Goal: Information Seeking & Learning: Learn about a topic

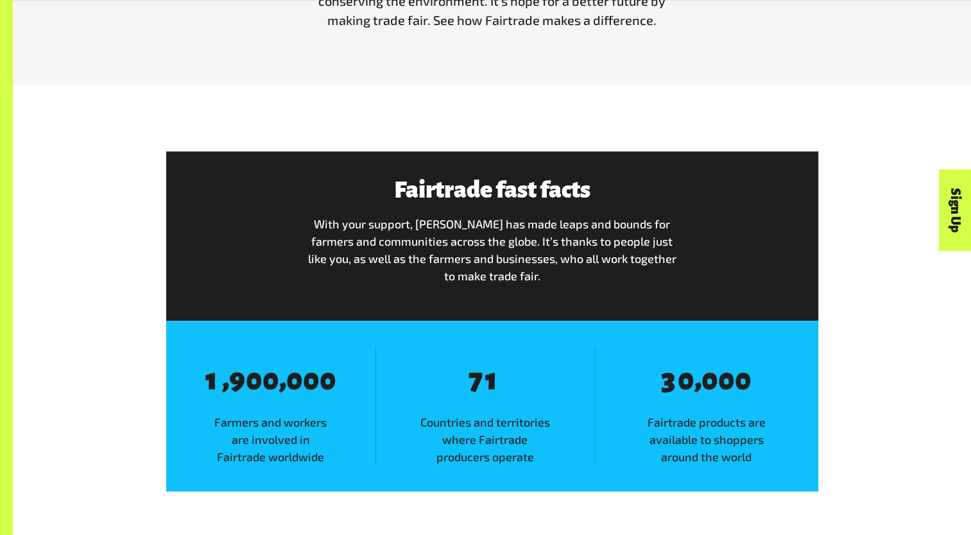
scroll to position [600, 0]
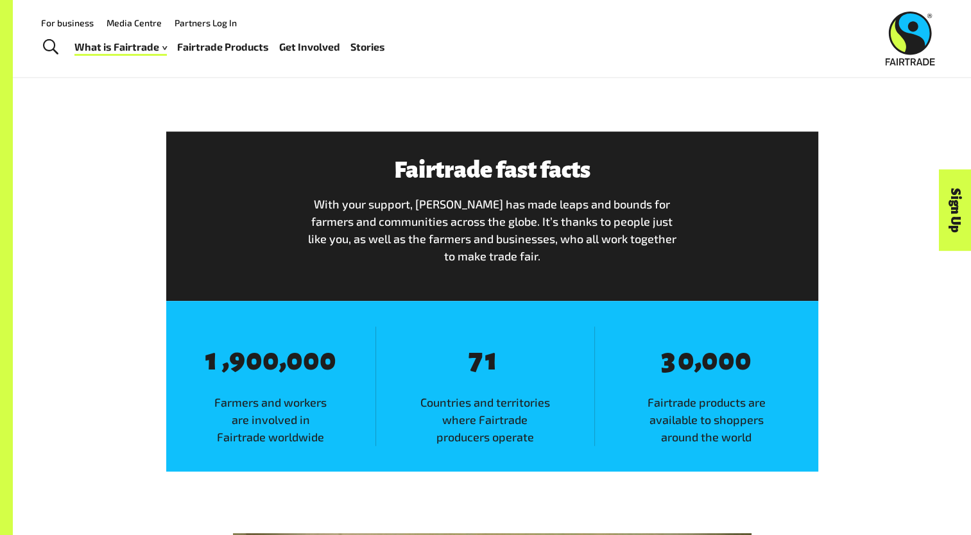
click at [216, 45] on link "Fairtrade Products" at bounding box center [223, 47] width 92 height 19
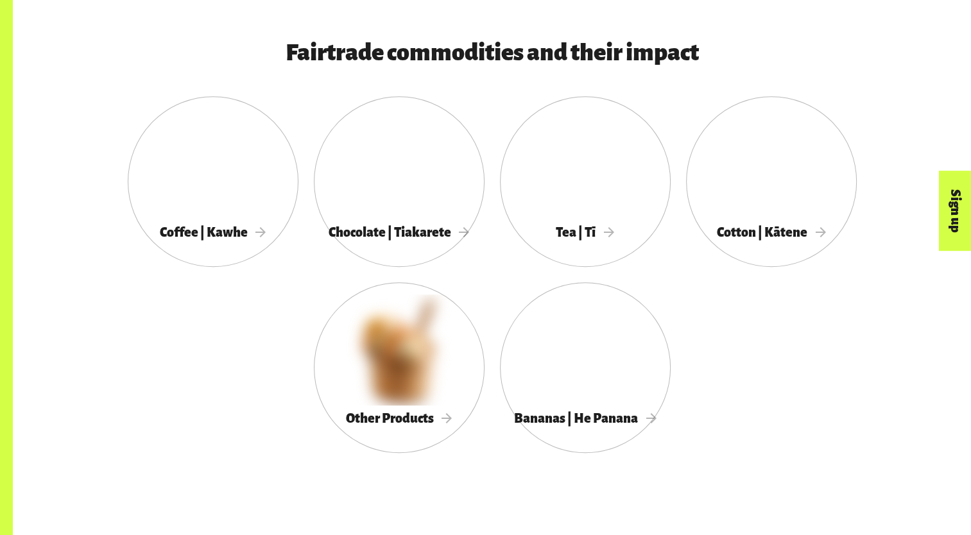
scroll to position [691, 0]
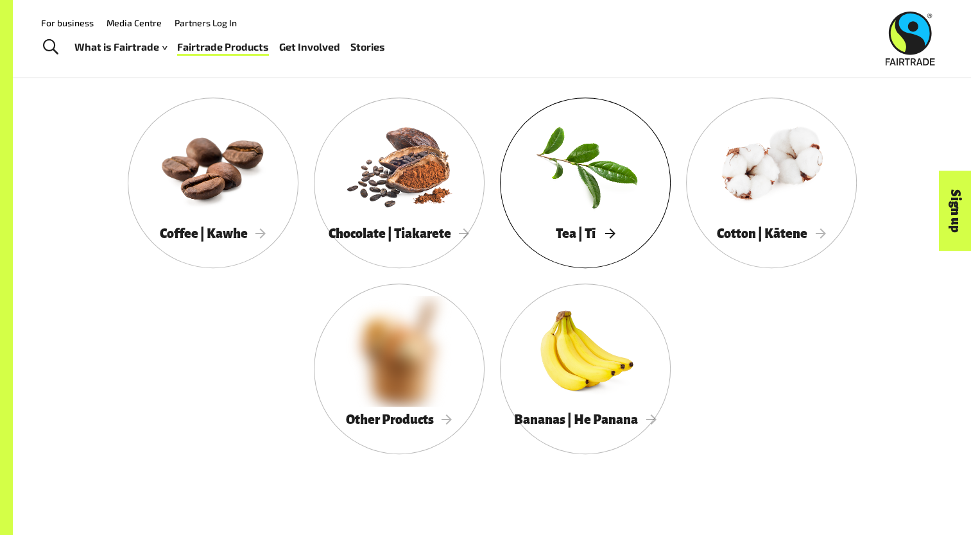
click at [591, 161] on div at bounding box center [585, 165] width 171 height 111
click at [576, 241] on span "Tea | Tī" at bounding box center [585, 234] width 58 height 14
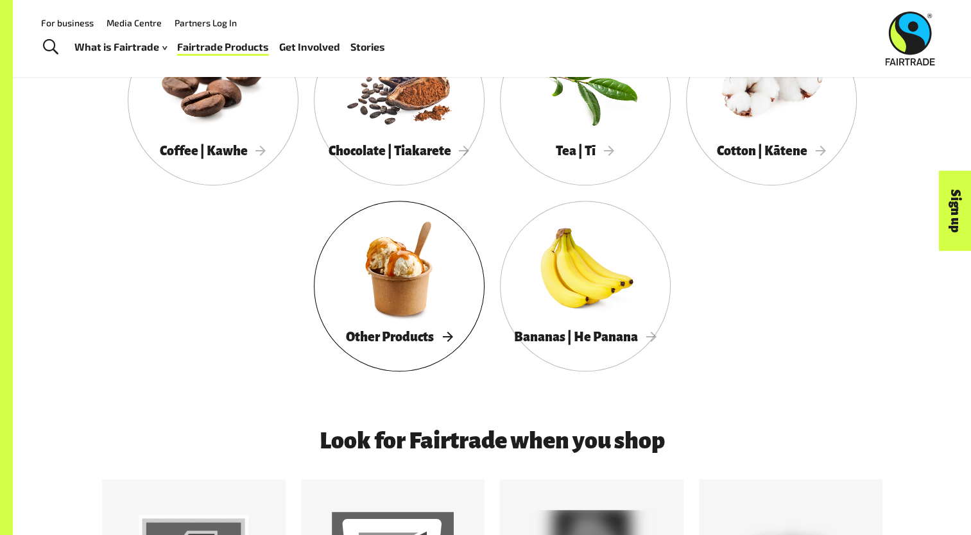
scroll to position [772, 0]
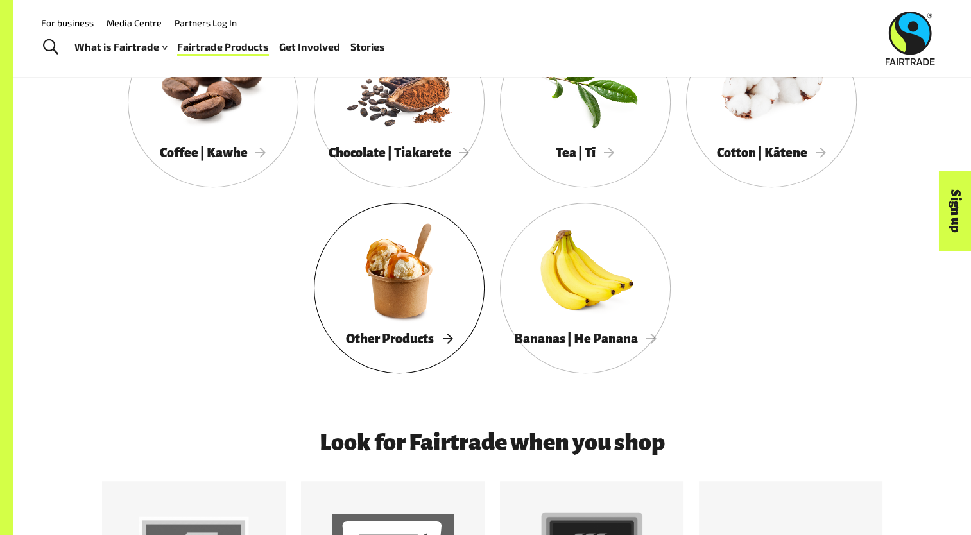
click at [382, 294] on div at bounding box center [399, 270] width 171 height 111
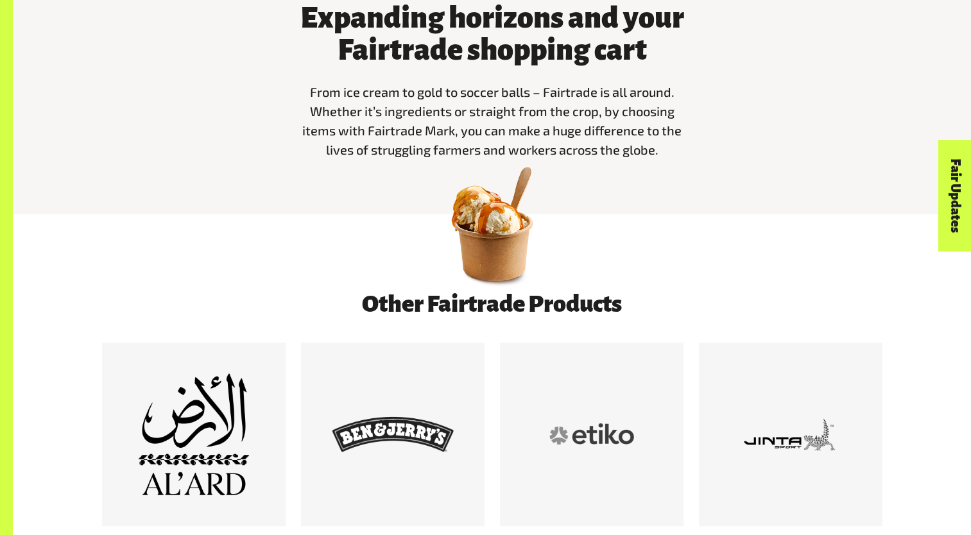
scroll to position [485, 0]
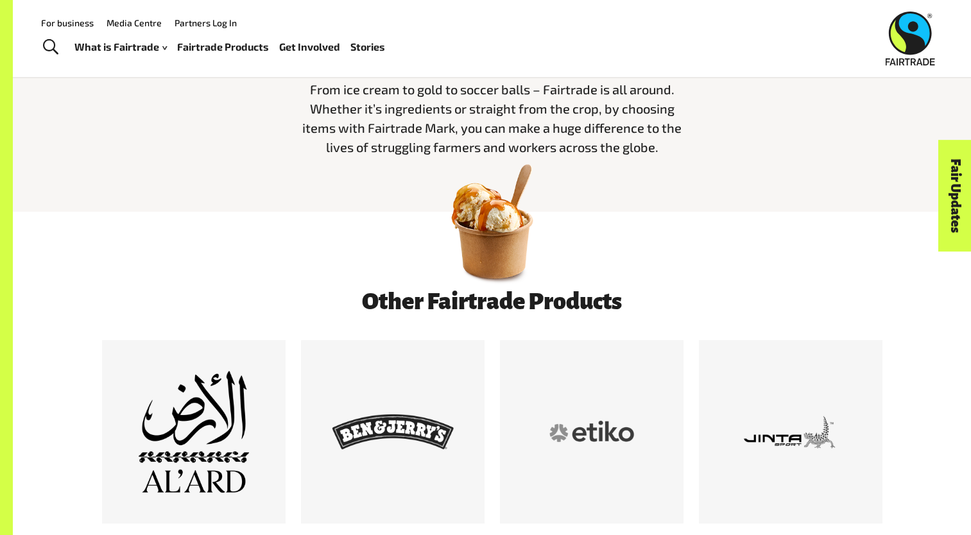
click at [232, 279] on div at bounding box center [492, 250] width 958 height 77
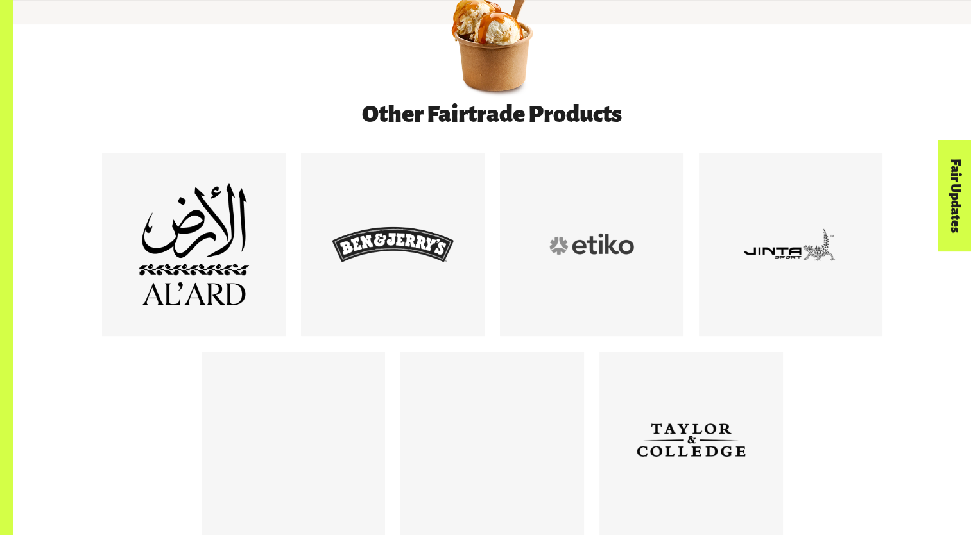
scroll to position [674, 0]
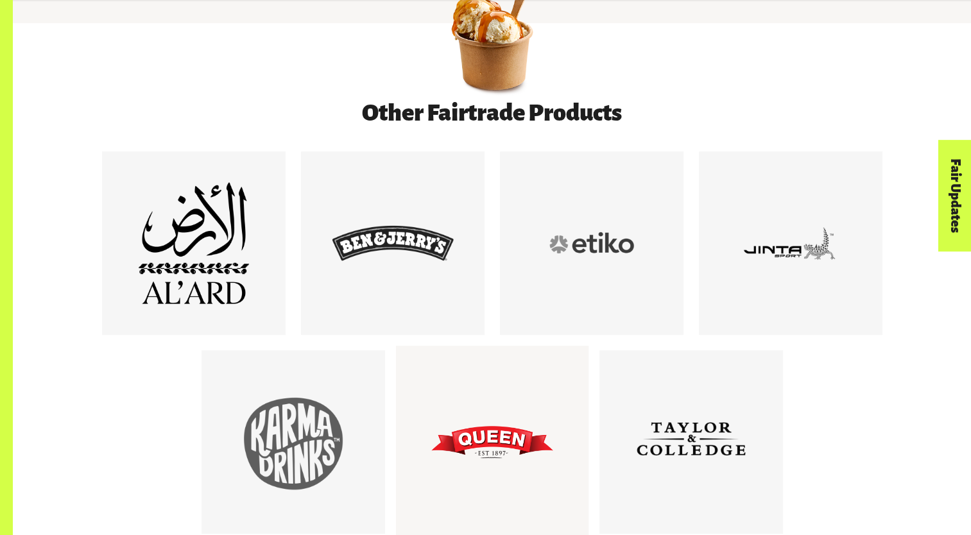
click at [490, 443] on div at bounding box center [492, 442] width 122 height 122
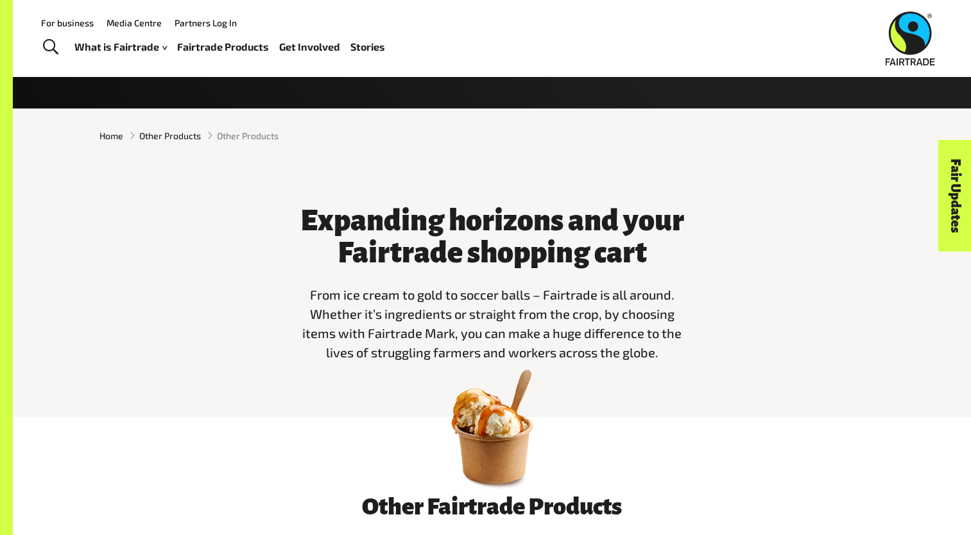
scroll to position [18, 0]
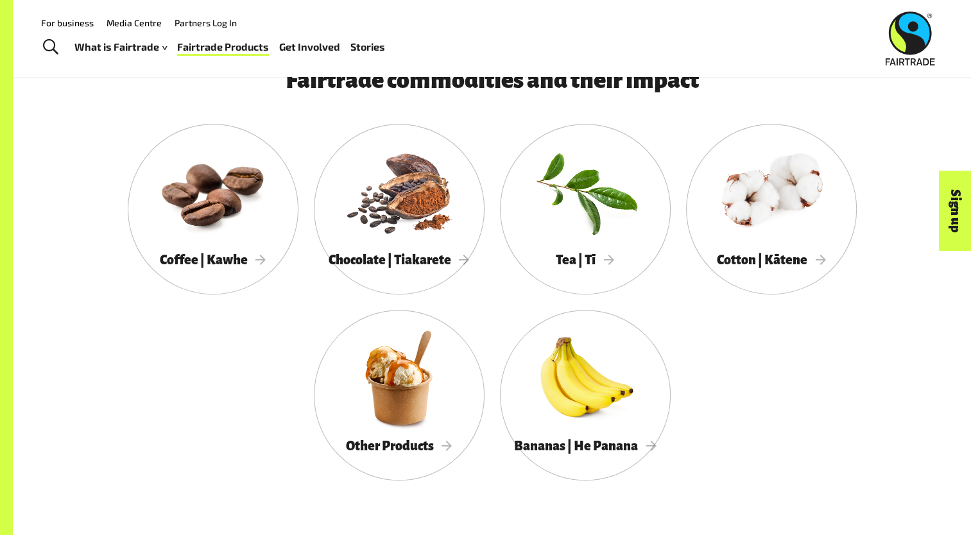
scroll to position [664, 0]
click at [736, 232] on div at bounding box center [771, 192] width 171 height 111
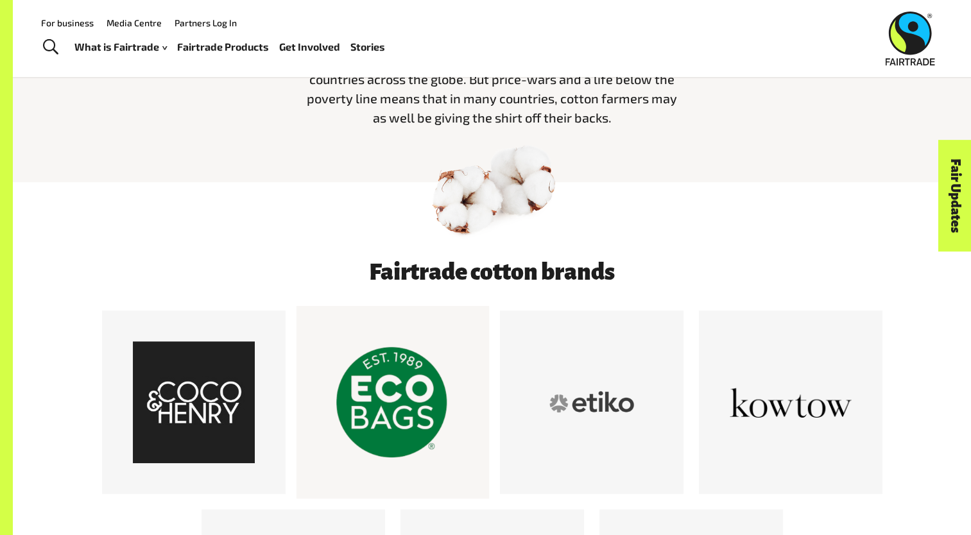
scroll to position [501, 0]
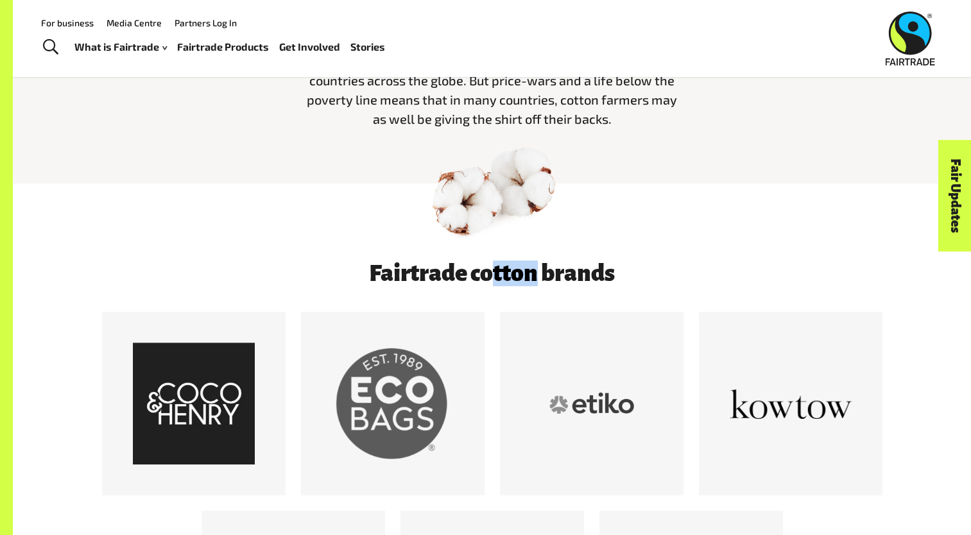
drag, startPoint x: 532, startPoint y: 273, endPoint x: 490, endPoint y: 272, distance: 41.1
click at [490, 272] on h3 "Fairtrade cotton brands" at bounding box center [492, 274] width 652 height 26
click at [362, 193] on div at bounding box center [492, 222] width 958 height 77
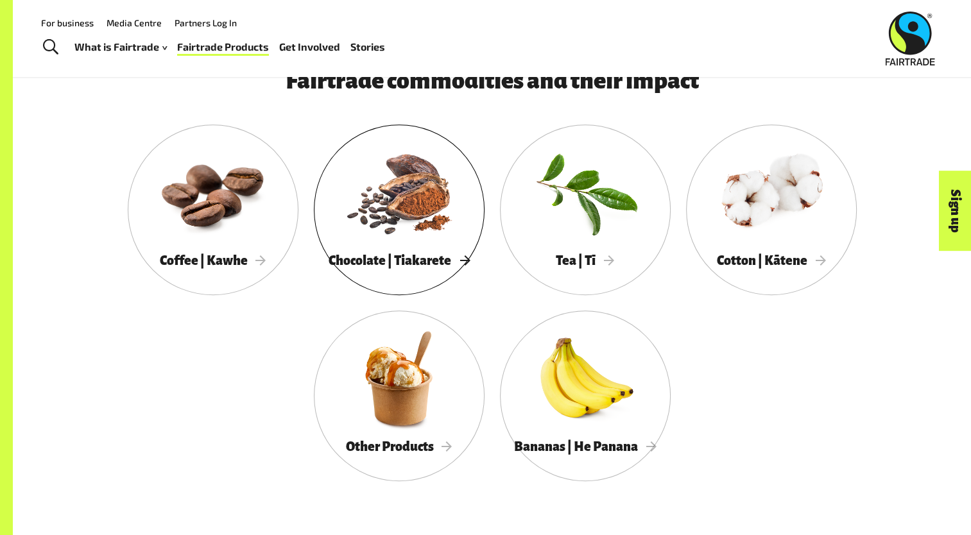
click at [384, 203] on div at bounding box center [399, 192] width 171 height 111
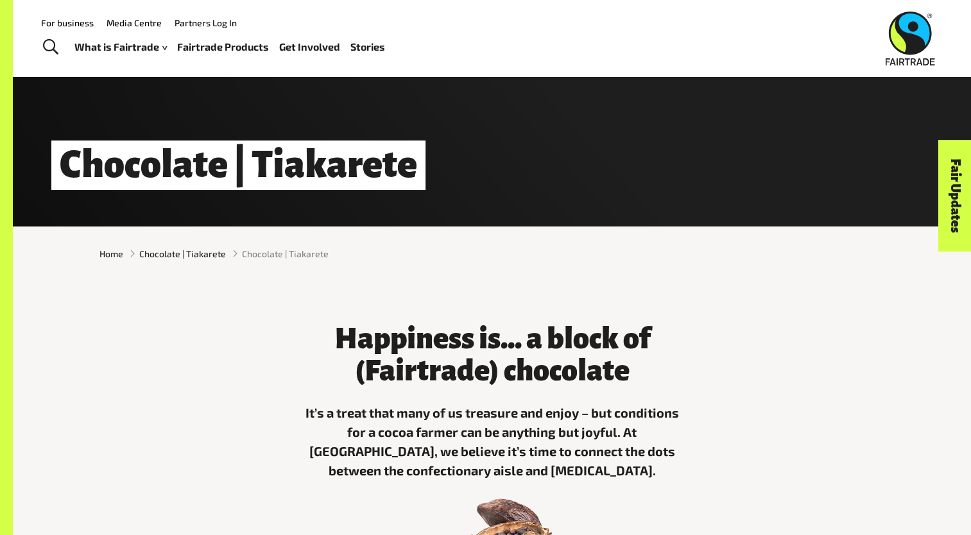
scroll to position [141, 0]
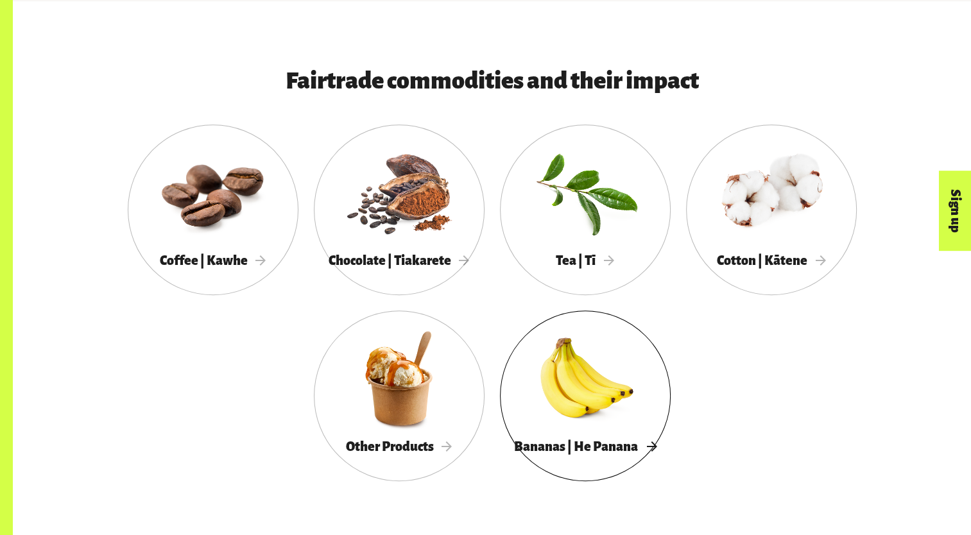
click at [524, 380] on div at bounding box center [585, 378] width 171 height 111
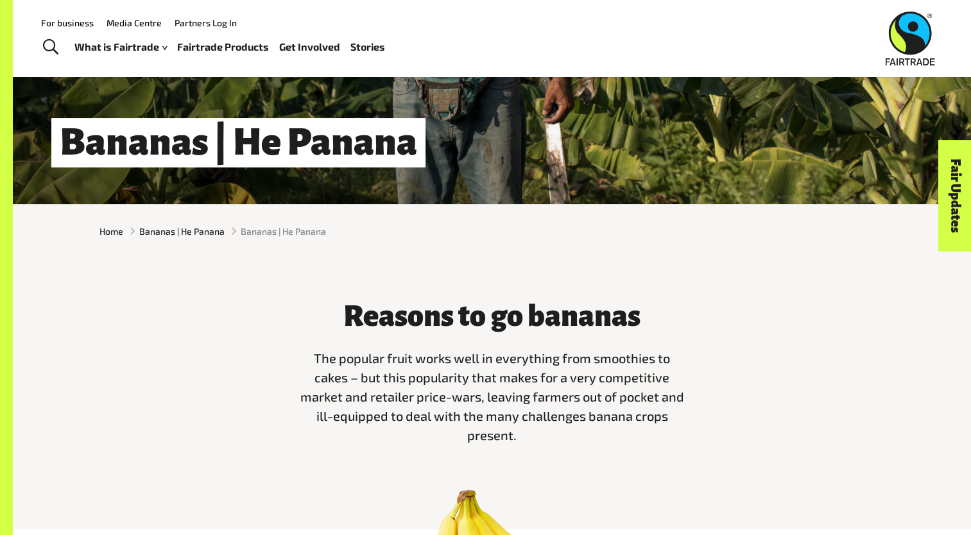
scroll to position [128, 0]
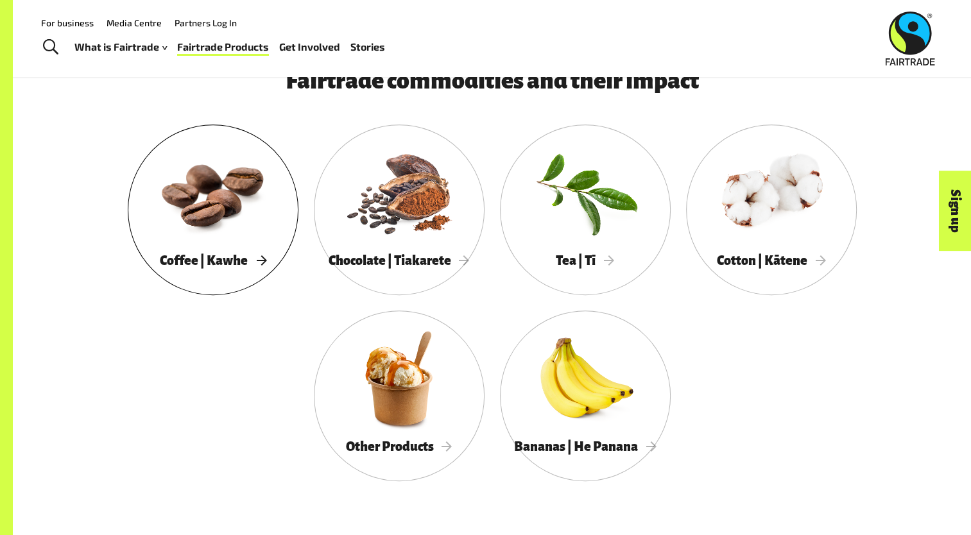
click at [231, 230] on div at bounding box center [213, 192] width 171 height 111
click at [793, 279] on link "Cotton | Kātene" at bounding box center [771, 210] width 171 height 171
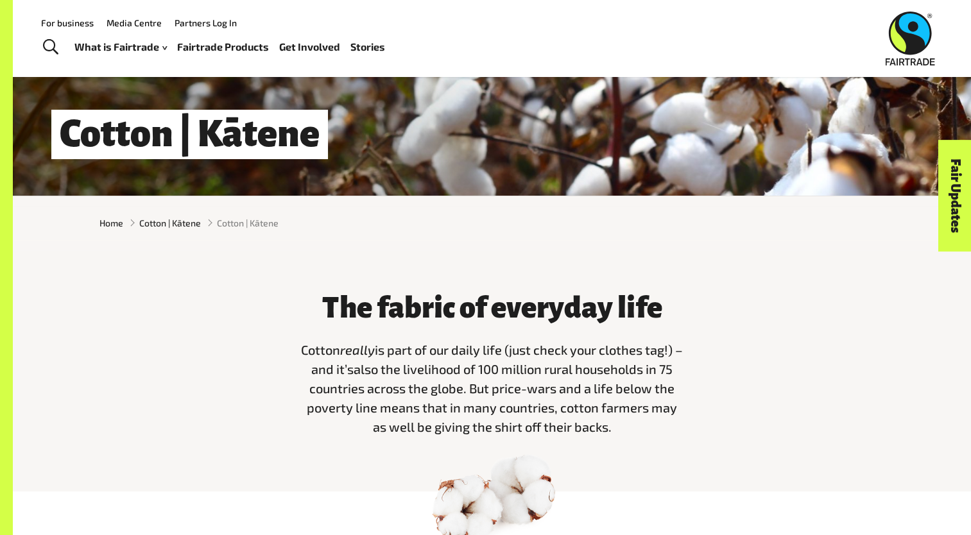
scroll to position [64, 0]
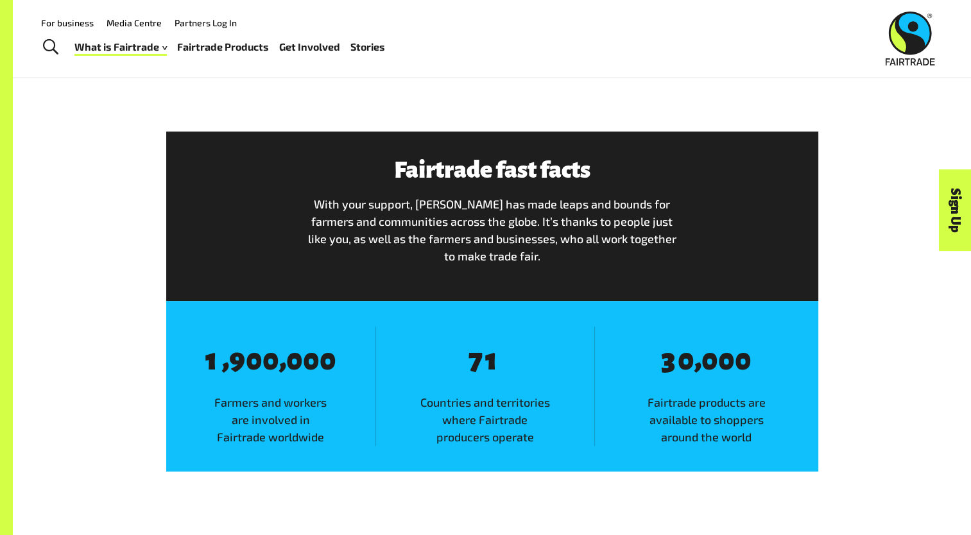
click at [733, 219] on div "Fairtrade fast facts With your support, Fairtrade has made leaps and bounds for…" at bounding box center [493, 216] width 668 height 118
